Goal: Task Accomplishment & Management: Complete application form

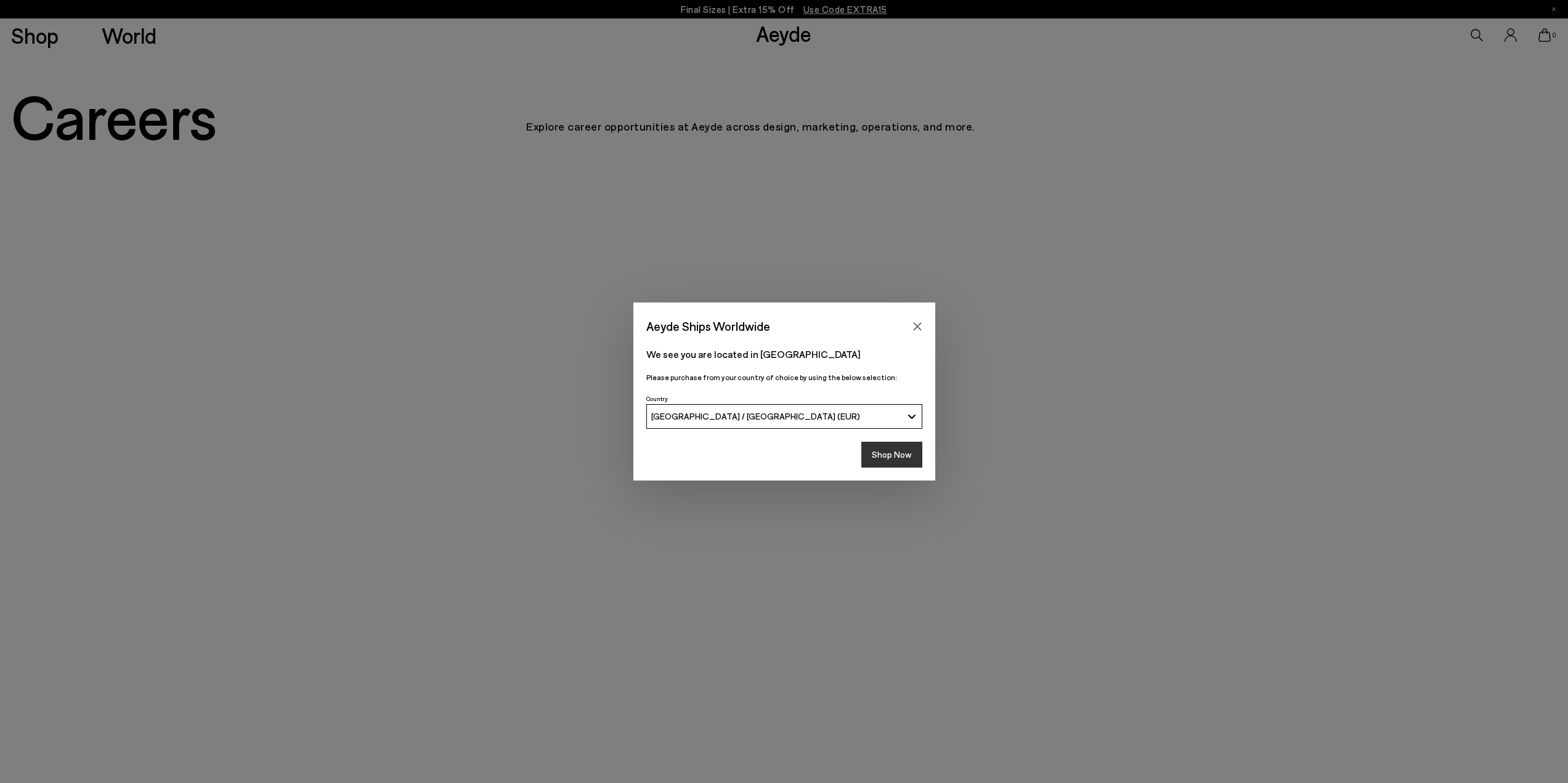
click at [892, 451] on button "Shop Now" at bounding box center [892, 454] width 61 height 26
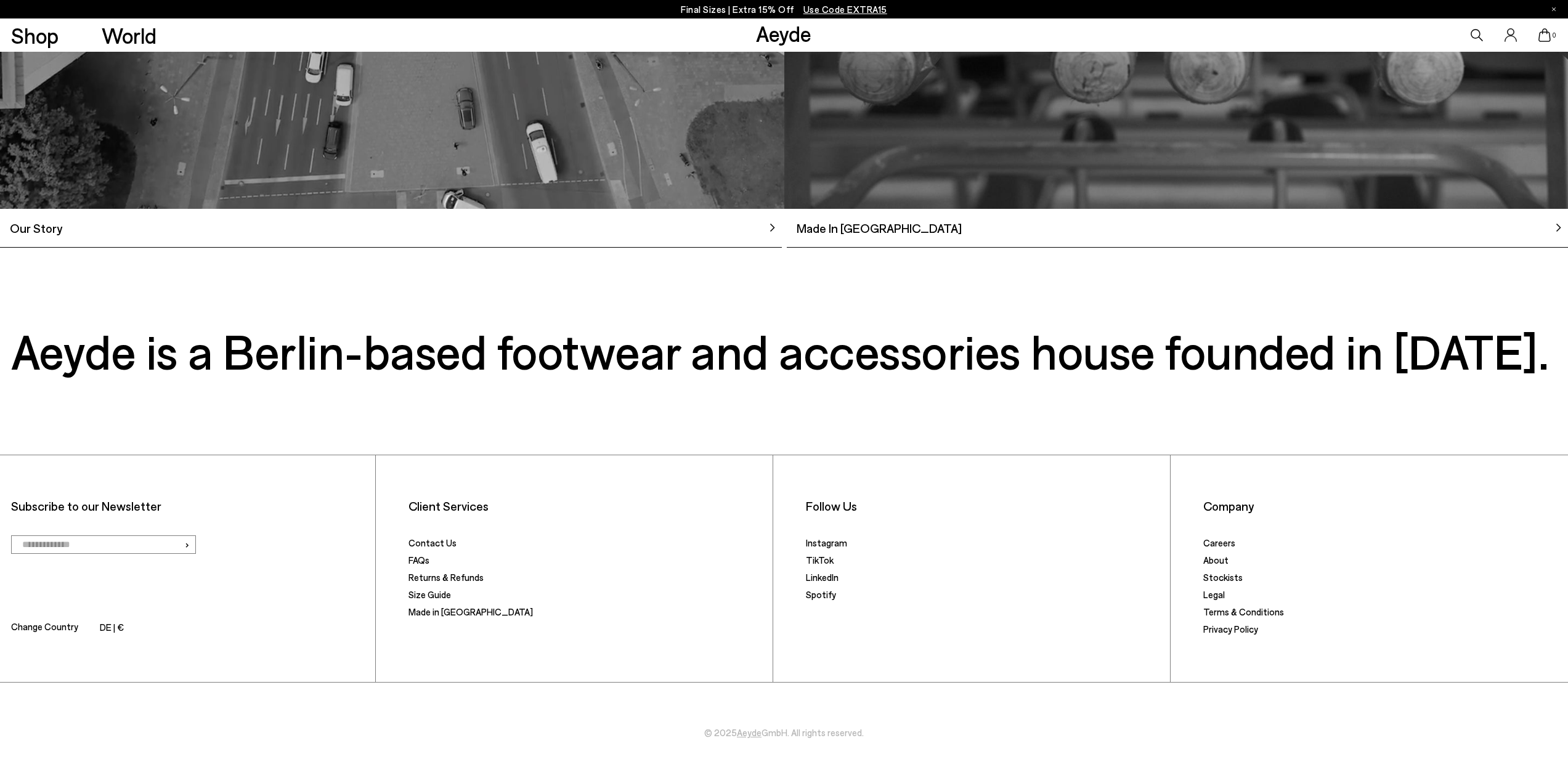
scroll to position [1735, 0]
click at [1221, 546] on link "Careers" at bounding box center [1220, 542] width 32 height 11
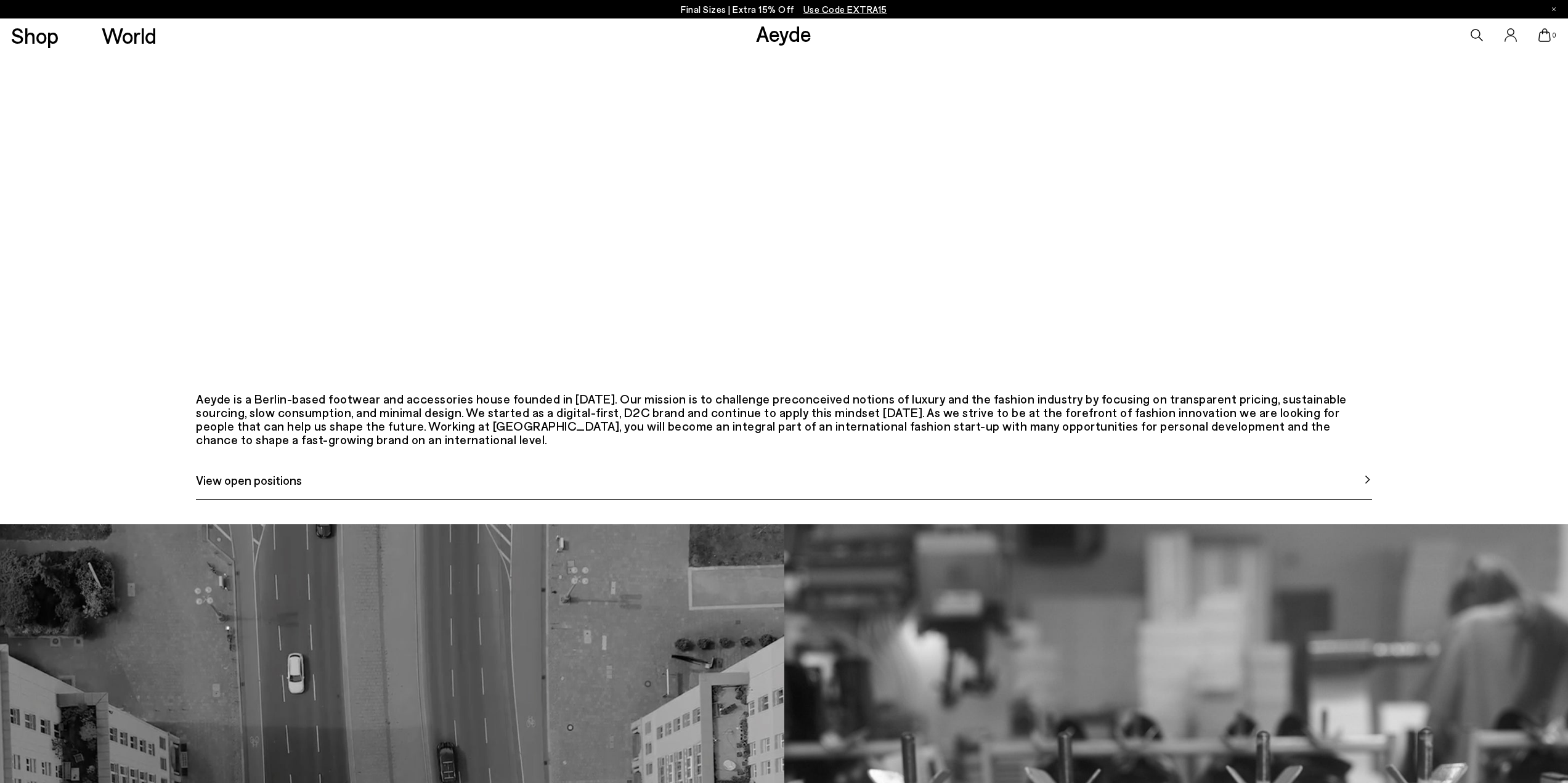
scroll to position [616, 0]
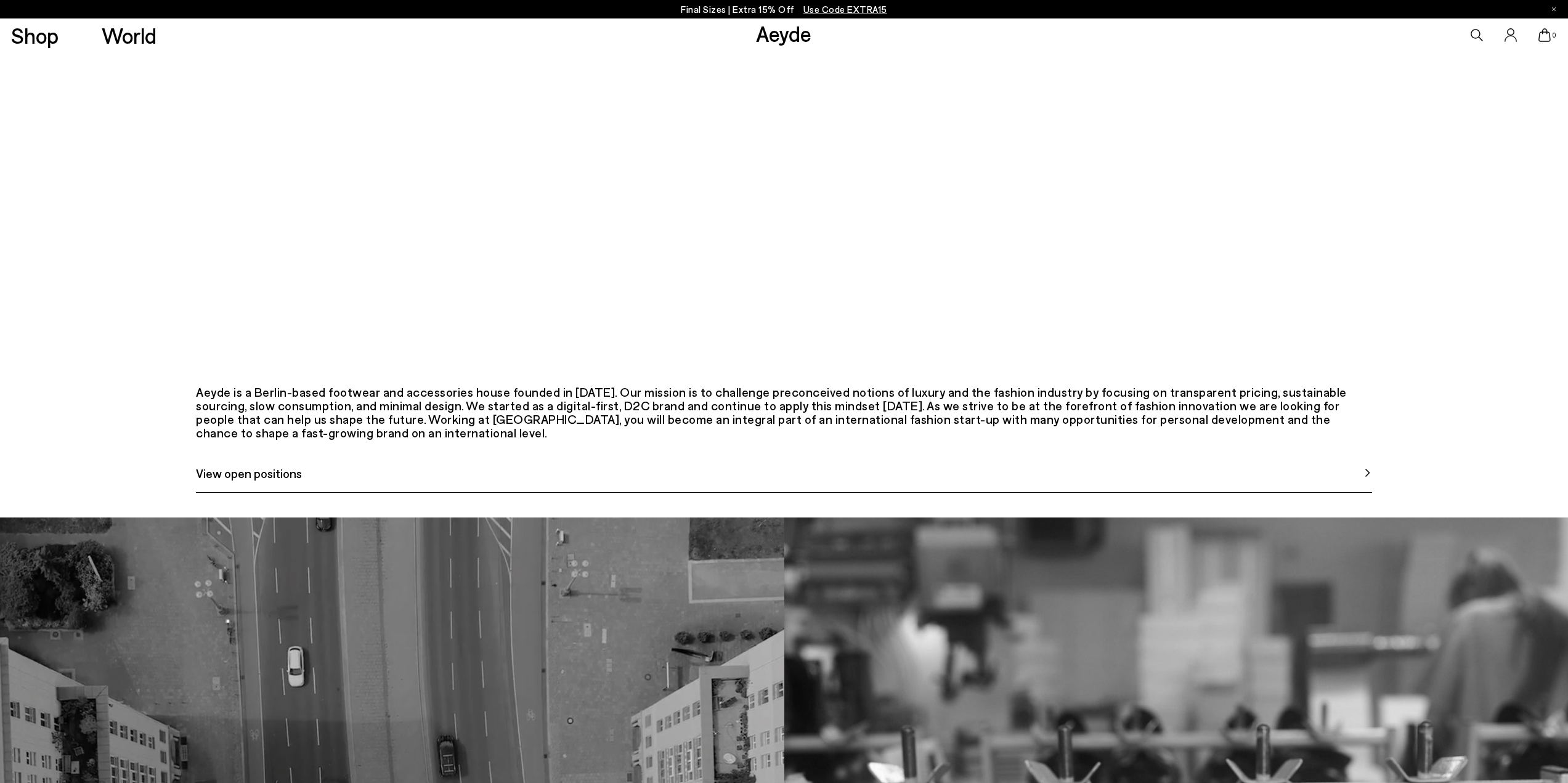
click at [279, 482] on span "View open positions" at bounding box center [249, 473] width 106 height 19
